Goal: Information Seeking & Learning: Find specific page/section

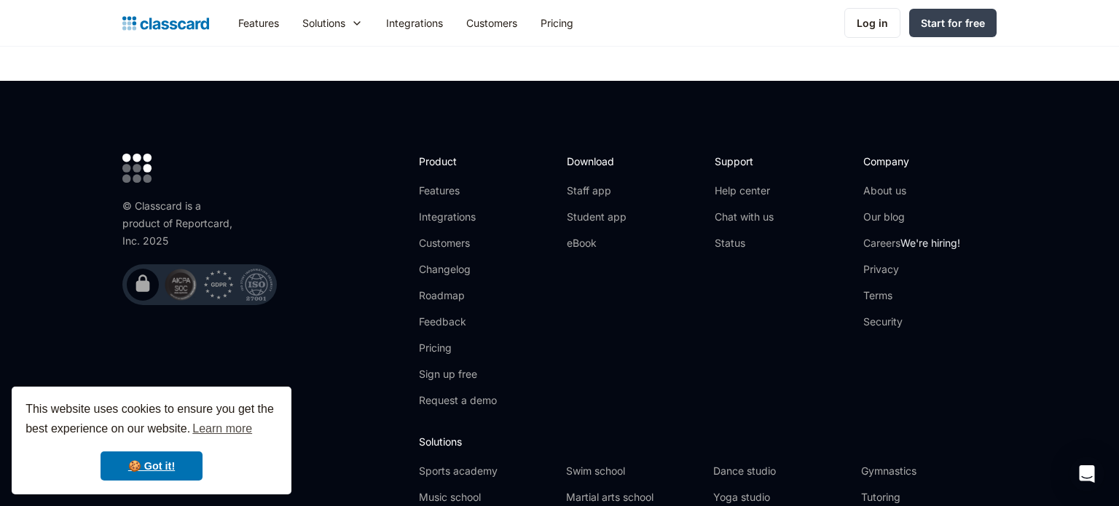
scroll to position [4848, 0]
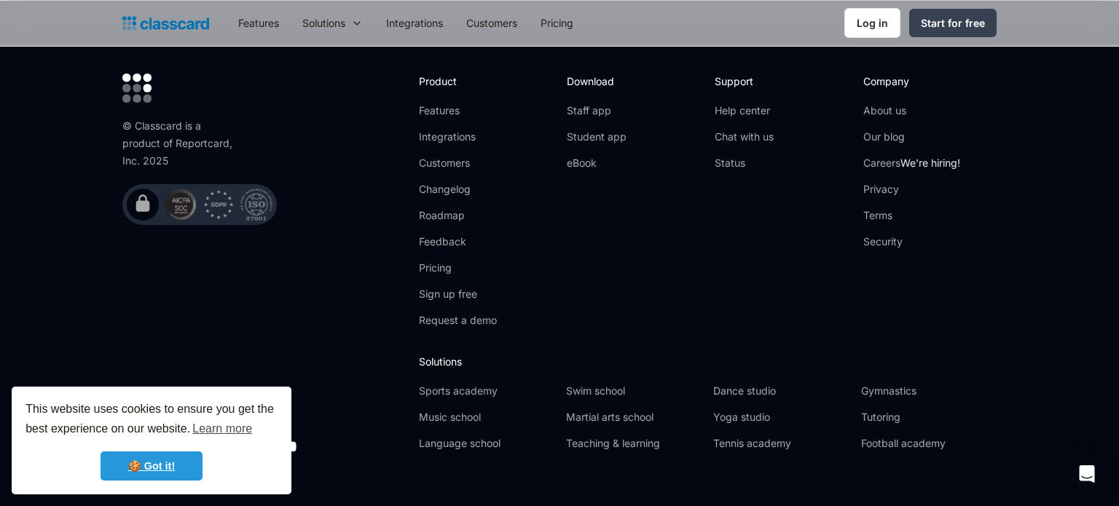
click at [177, 466] on link "🍪 Got it!" at bounding box center [152, 466] width 102 height 29
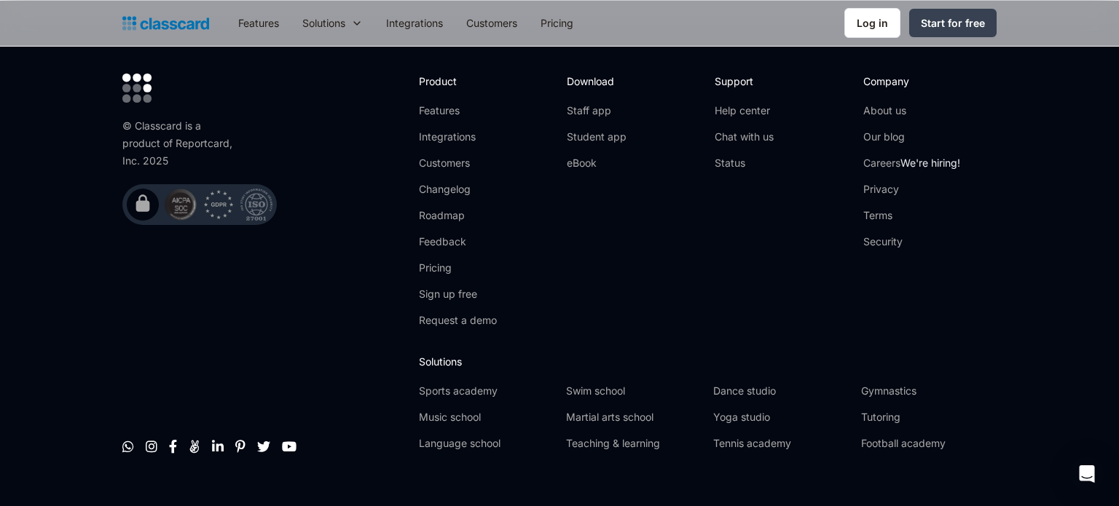
click at [711, 255] on div "© Classcard is a product of Reportcard, Inc. 2025         Product Featu…" at bounding box center [559, 268] width 874 height 389
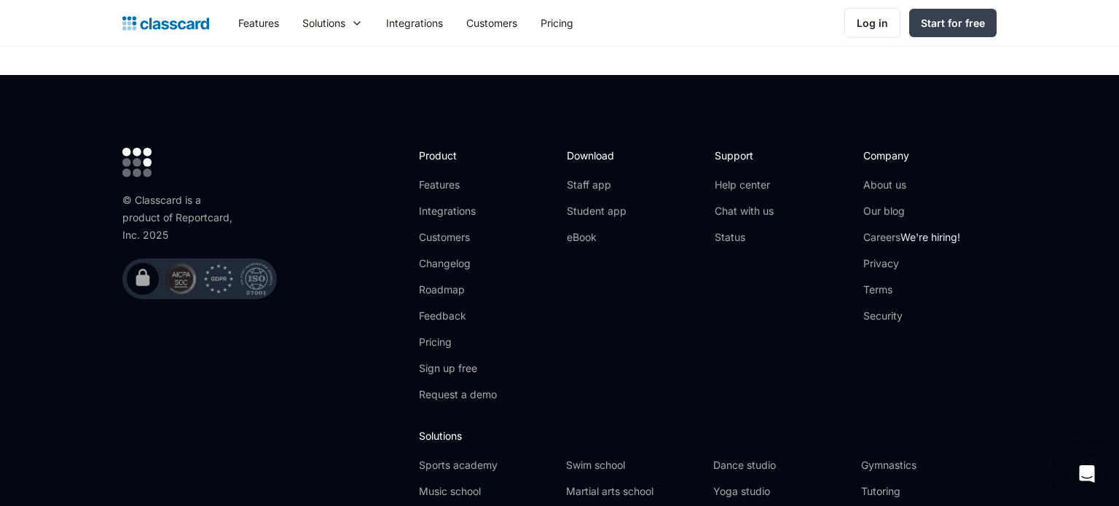
scroll to position [4772, 0]
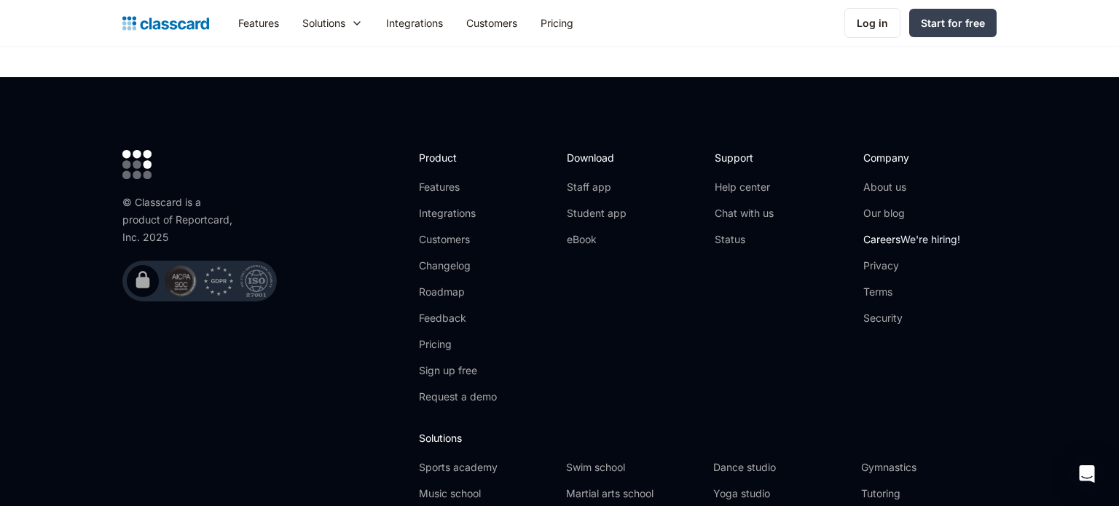
click at [922, 233] on span "We're hiring!" at bounding box center [931, 239] width 60 height 12
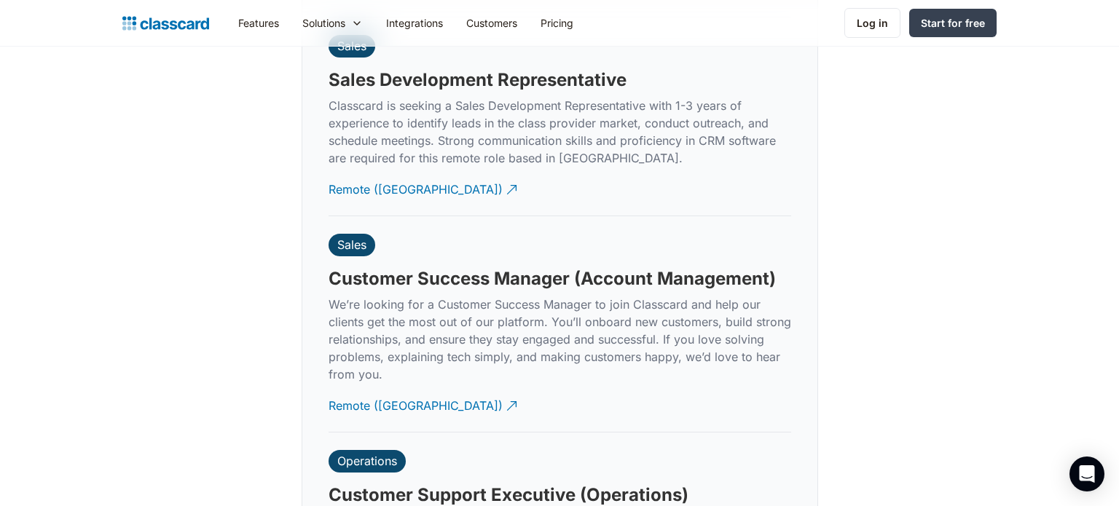
scroll to position [4001, 0]
click at [371, 269] on h3 "Customer Success Manager (Account Management)" at bounding box center [552, 280] width 447 height 22
click at [350, 238] on div "Sales" at bounding box center [351, 245] width 29 height 15
click at [377, 387] on div "Remote ([GEOGRAPHIC_DATA])" at bounding box center [416, 401] width 174 height 28
